Goal: Consume media (video, audio)

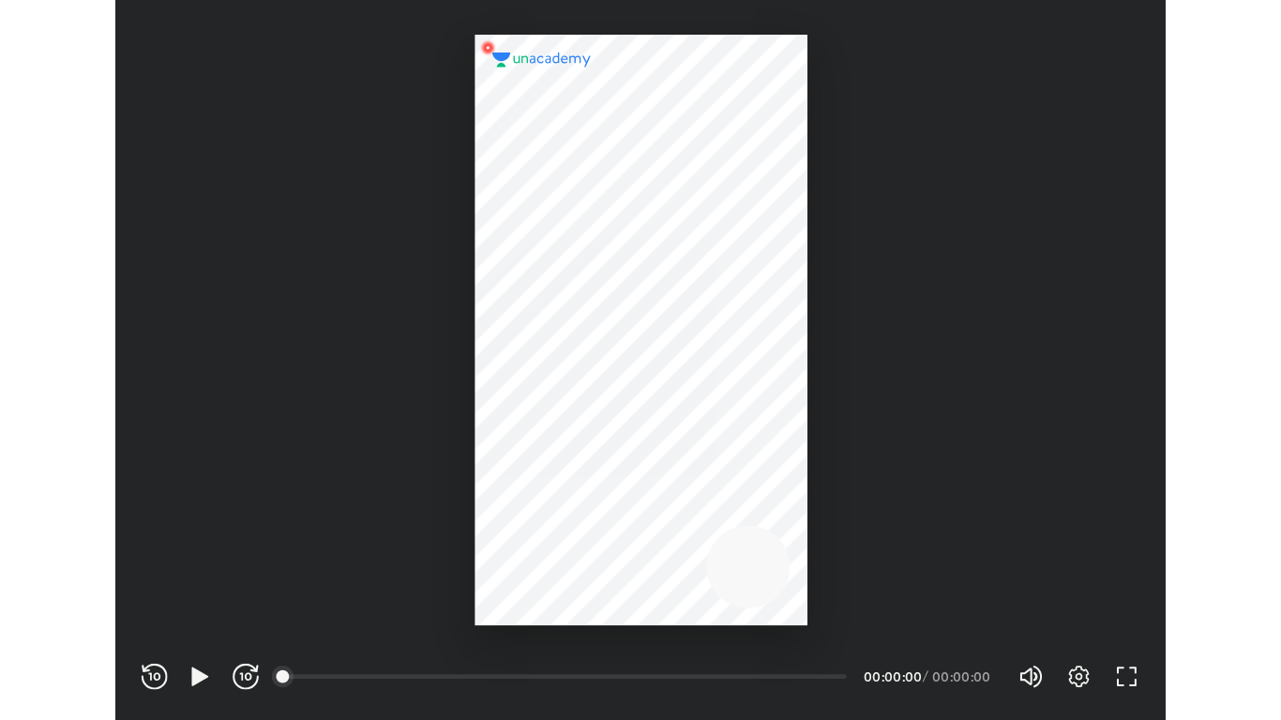
scroll to position [622, 907]
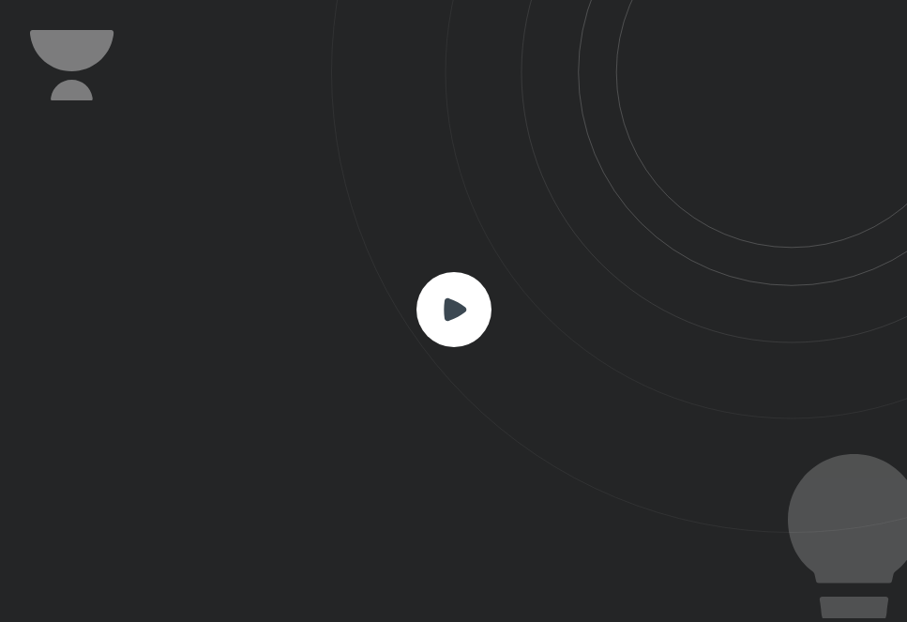
click at [451, 309] on icon at bounding box center [455, 308] width 23 height 23
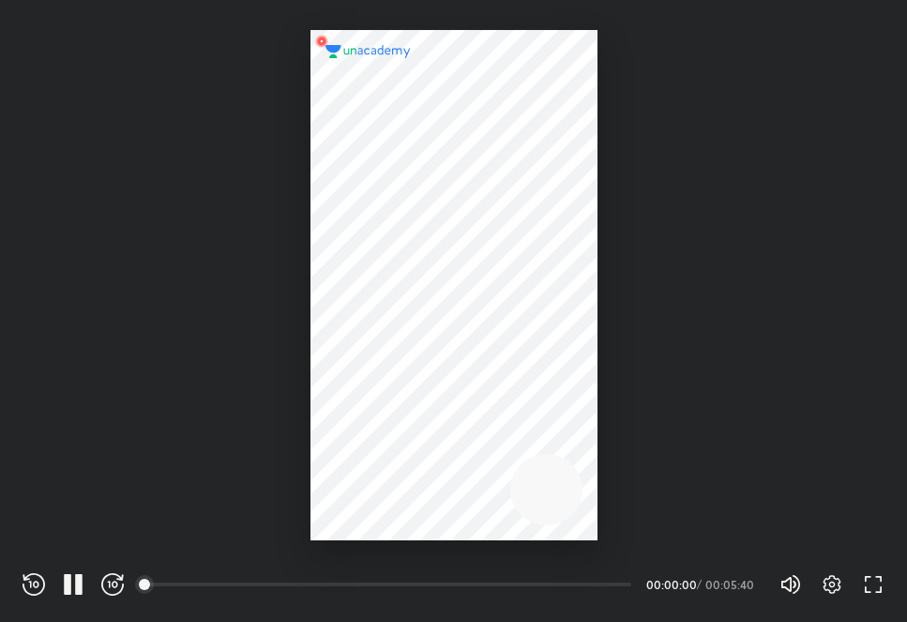
click at [451, 309] on div at bounding box center [453, 285] width 287 height 510
click at [886, 589] on div "REWIND (J) PAUSE (K) FORWARD (L) 00:00 00:00:02 / 00:05:40 Volume (M) 100% Sett…" at bounding box center [453, 581] width 907 height 82
click at [876, 586] on icon "button" at bounding box center [873, 584] width 23 height 23
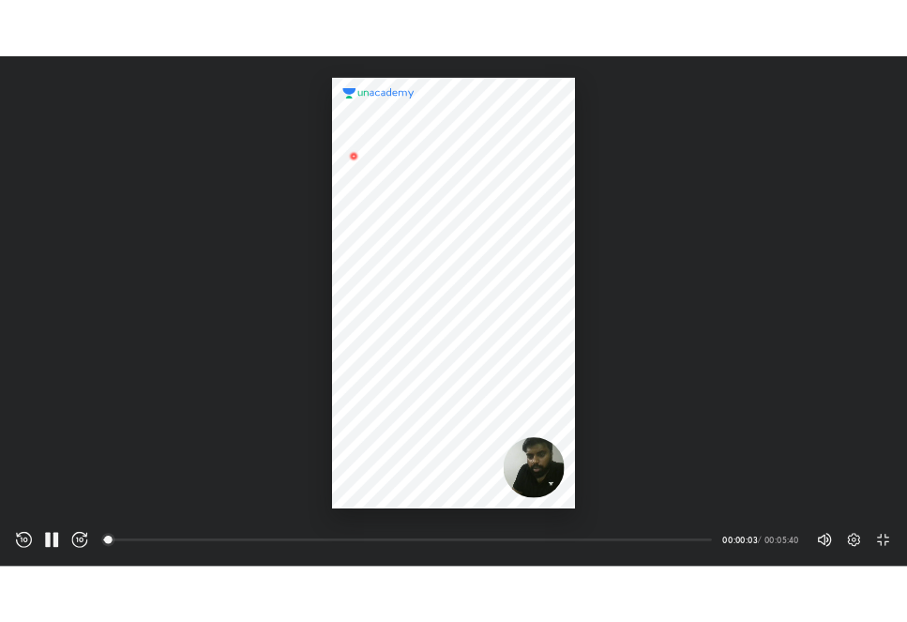
scroll to position [720, 1281]
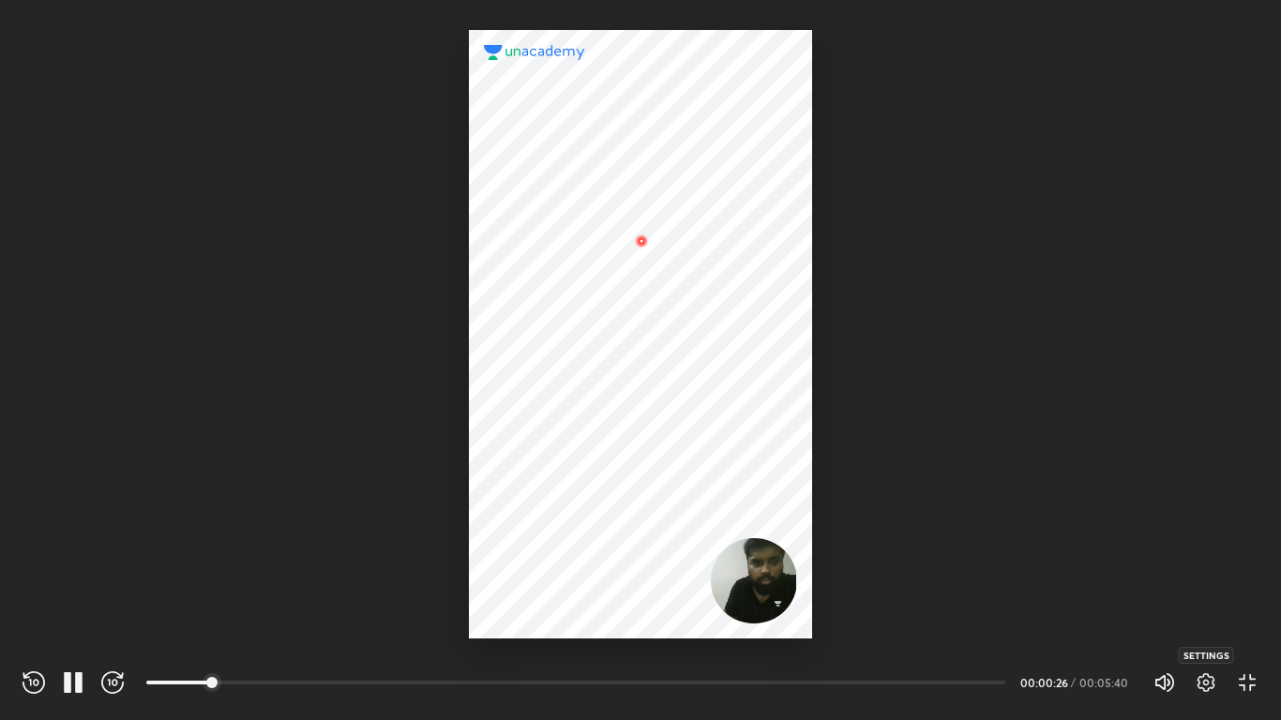
click at [906, 621] on icon "button" at bounding box center [1206, 683] width 23 height 23
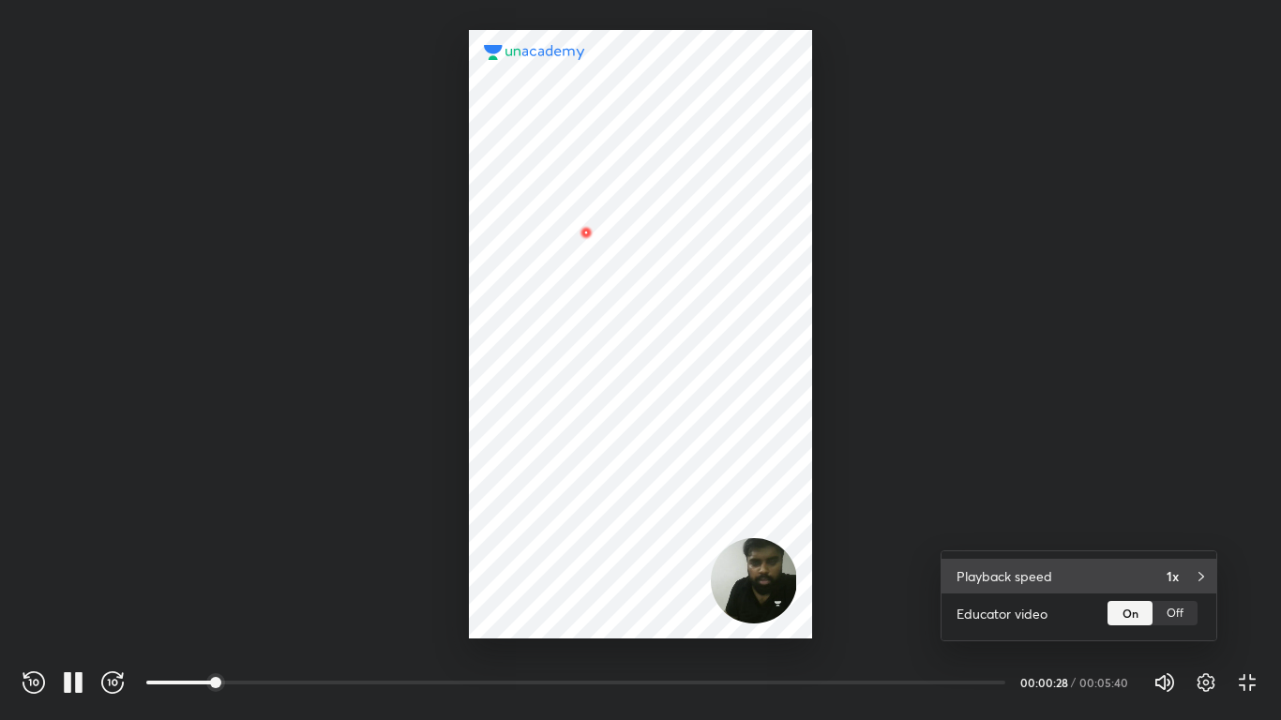
click at [906, 578] on h4 "1x" at bounding box center [1173, 577] width 12 height 20
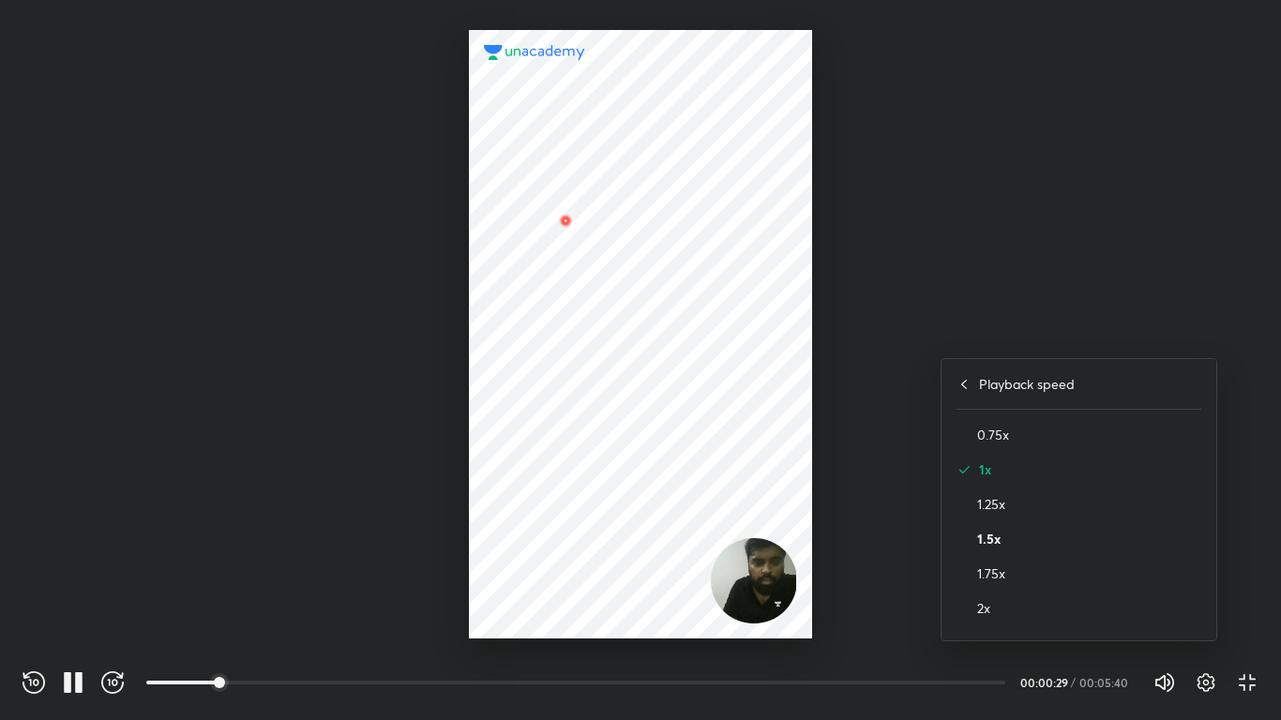
click at [906, 530] on h4 "1.5x" at bounding box center [1089, 539] width 224 height 20
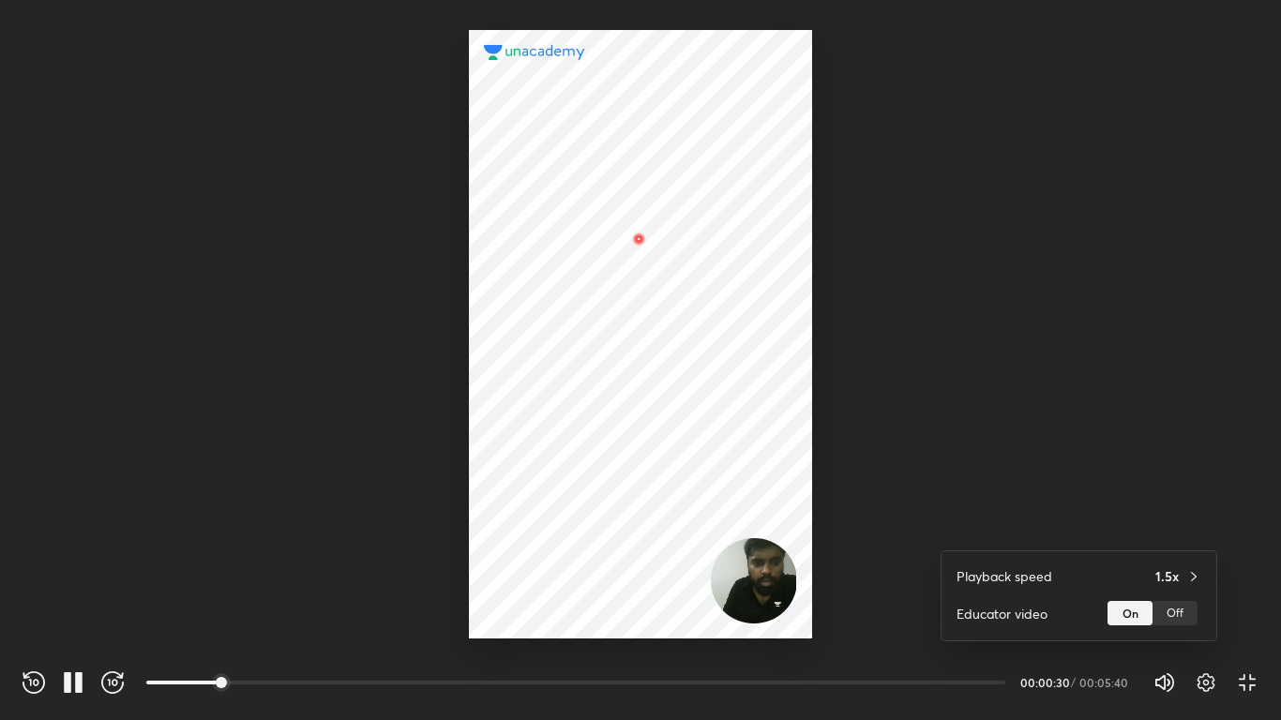
click at [874, 523] on div at bounding box center [640, 360] width 1281 height 720
click at [906, 621] on div "Volume (M) 100% Settings EXIT FULL SCREEN (F)" at bounding box center [1206, 683] width 105 height 28
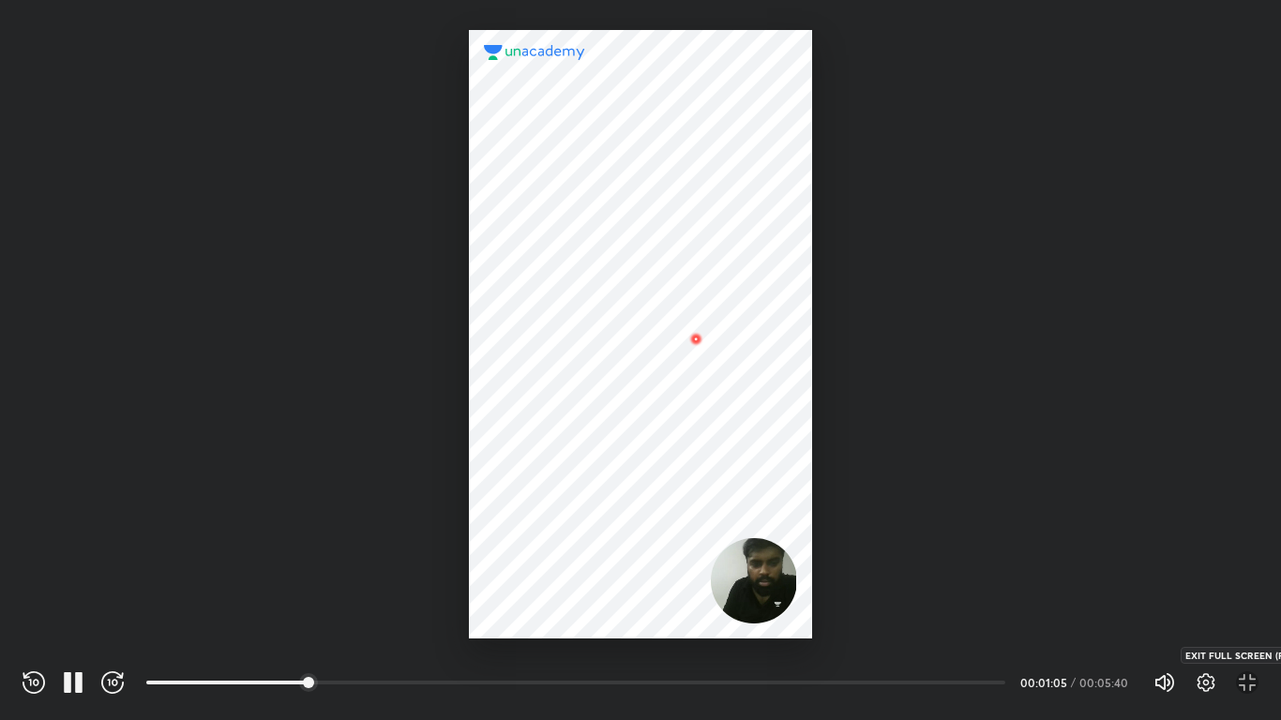
click at [906, 621] on icon "button" at bounding box center [1247, 683] width 23 height 23
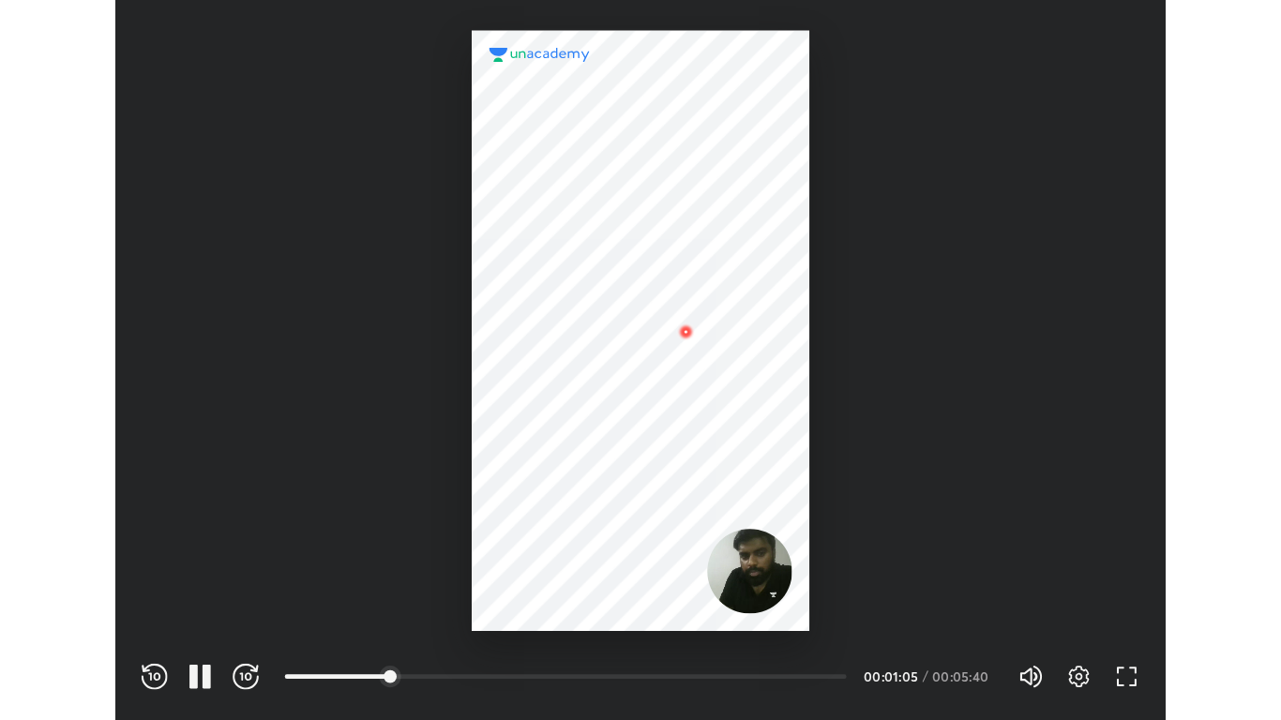
scroll to position [622, 907]
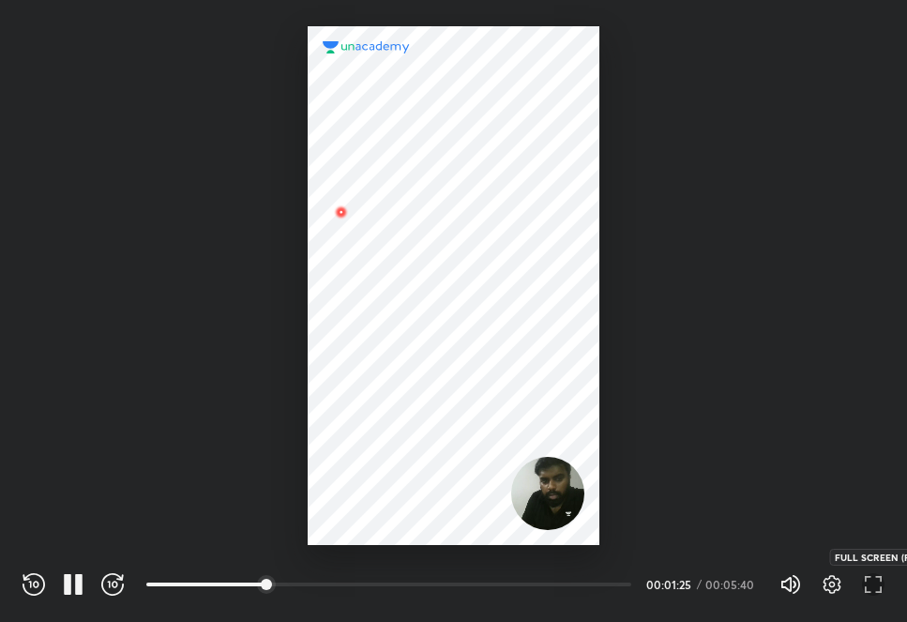
click at [881, 582] on icon "button" at bounding box center [873, 584] width 23 height 23
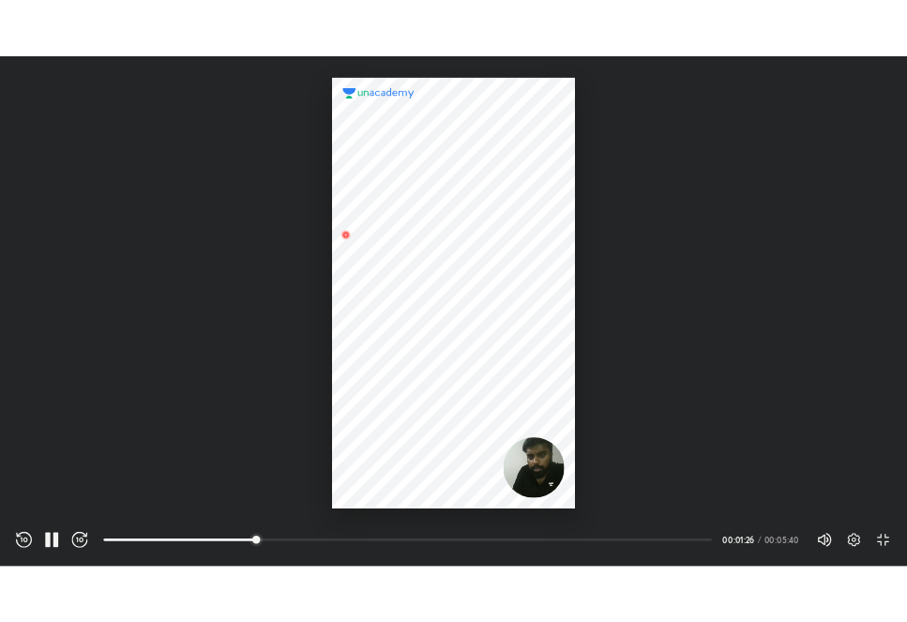
scroll to position [720, 1281]
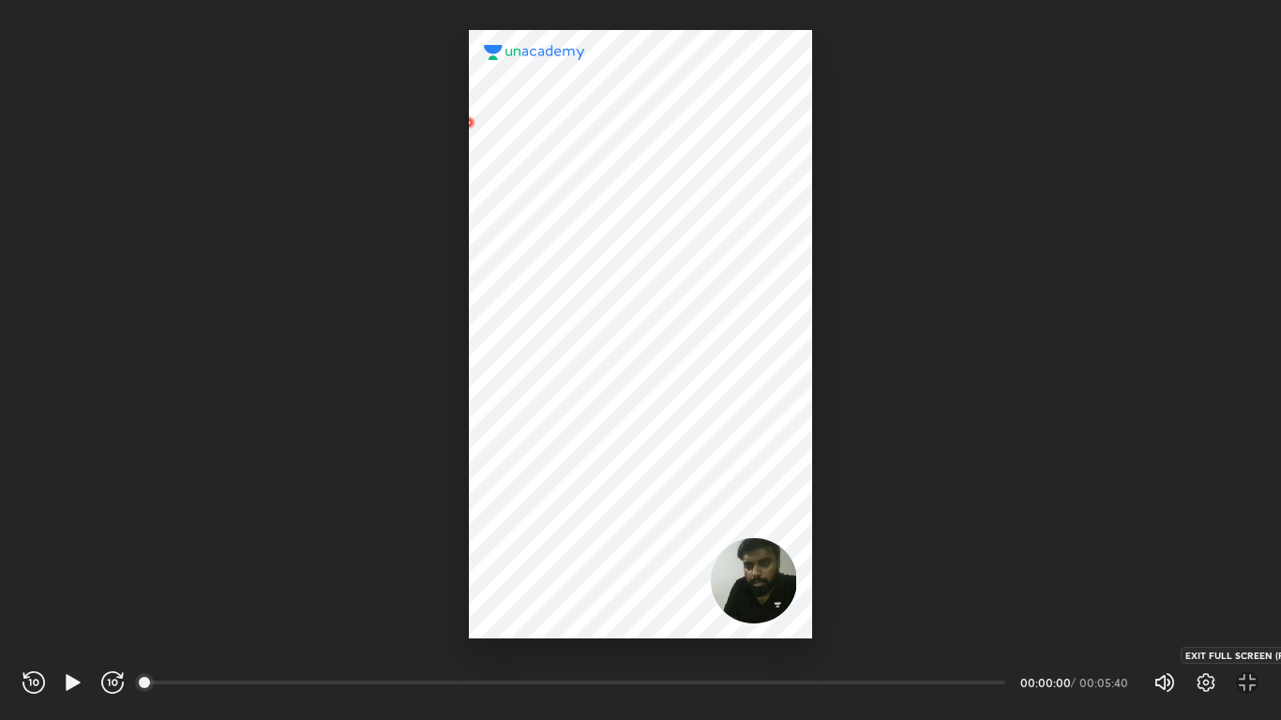
click at [906, 621] on icon "button" at bounding box center [1247, 683] width 23 height 23
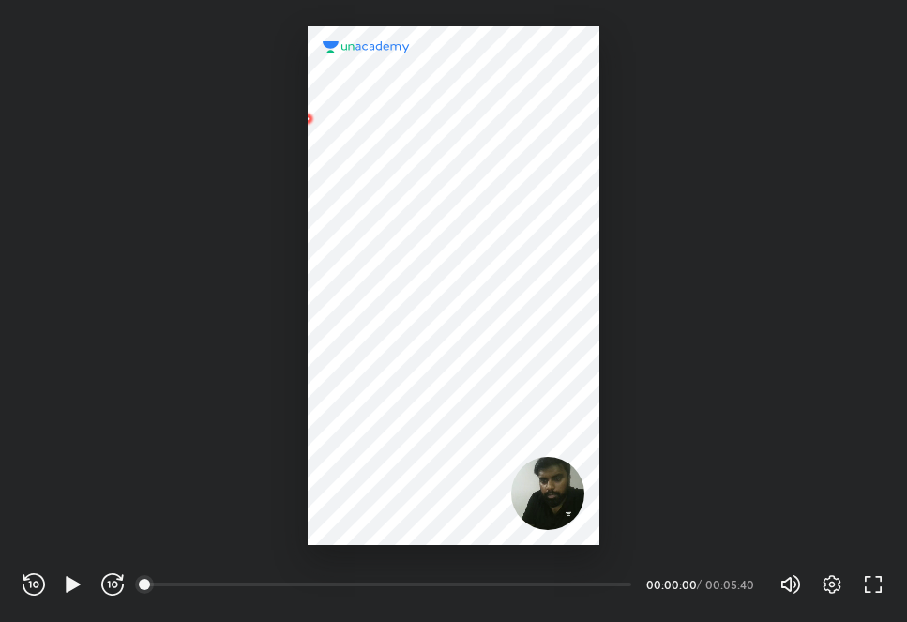
scroll to position [622, 907]
